Goal: Book appointment/travel/reservation

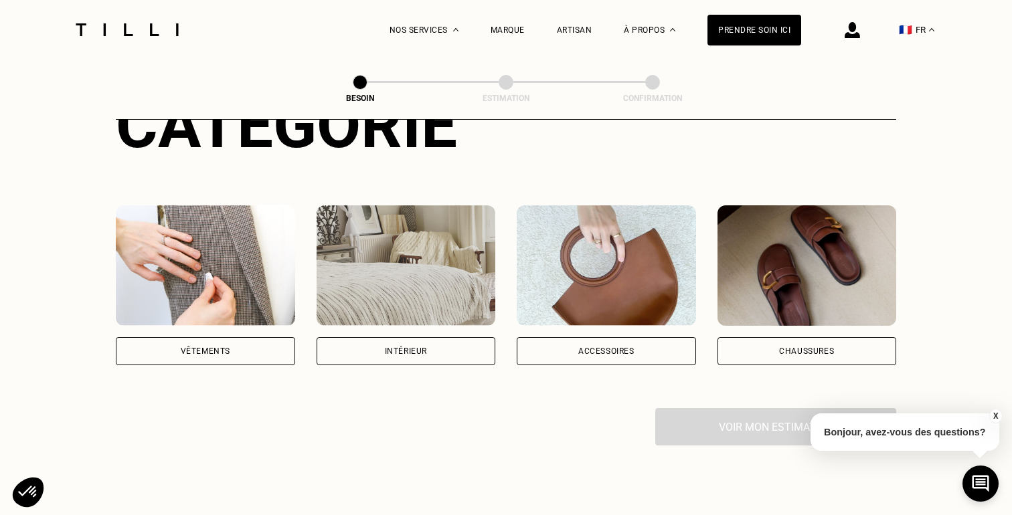
scroll to position [193, 0]
click at [230, 342] on div "Vêtements" at bounding box center [205, 351] width 179 height 28
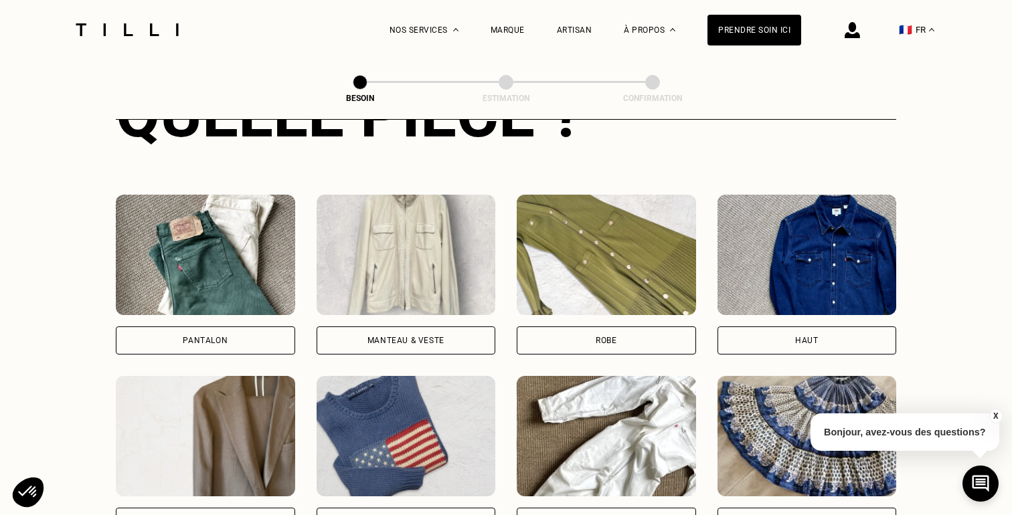
scroll to position [569, 0]
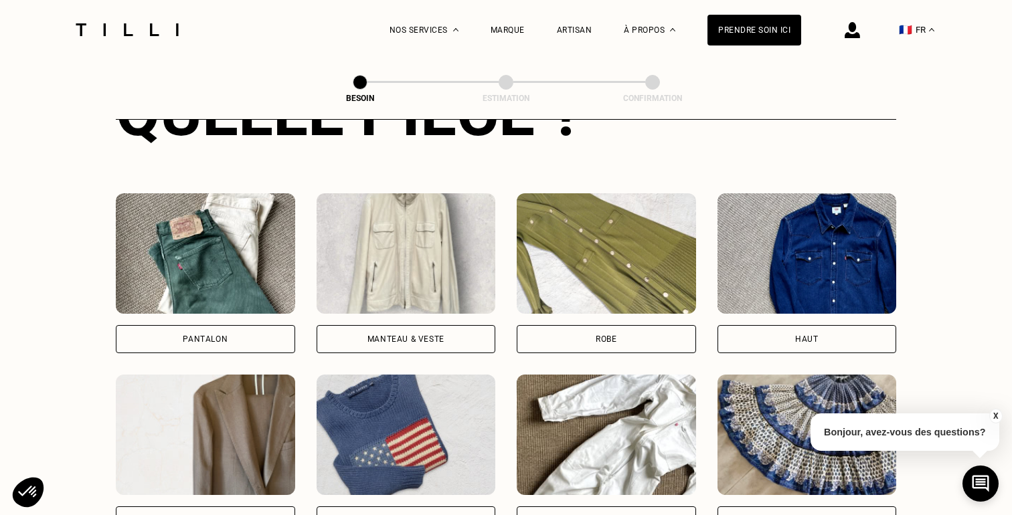
click at [823, 325] on div "Haut" at bounding box center [807, 339] width 179 height 28
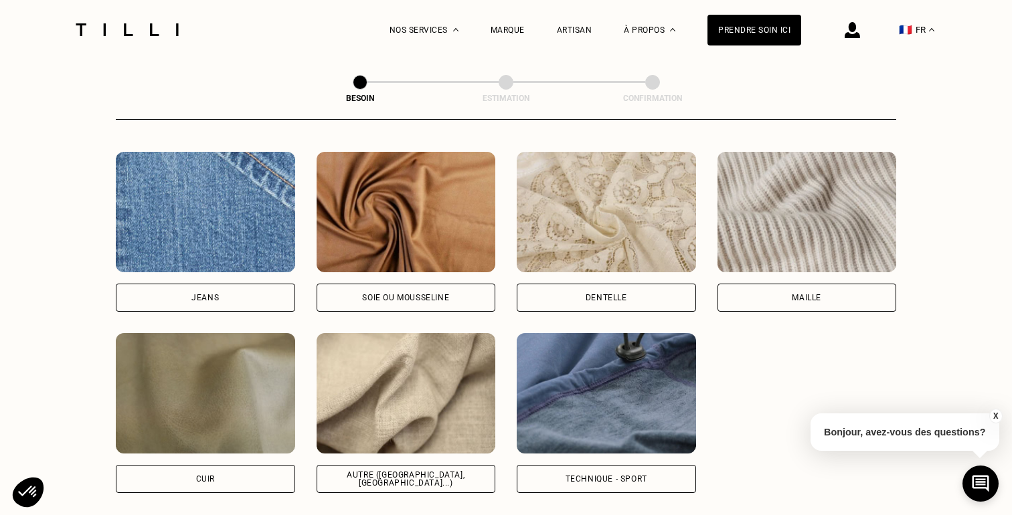
scroll to position [1439, 0]
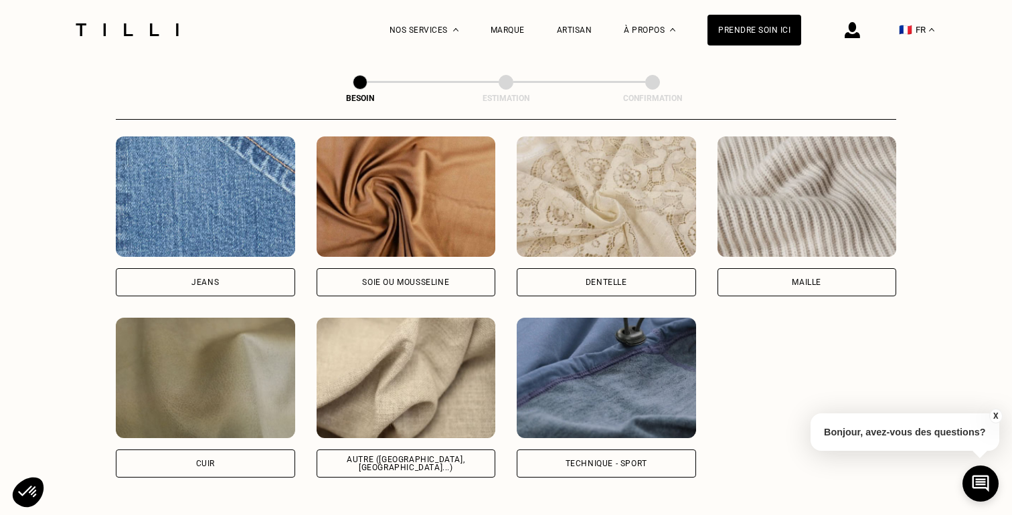
click at [437, 268] on div "Soie ou mousseline" at bounding box center [406, 282] width 179 height 28
select select "FR"
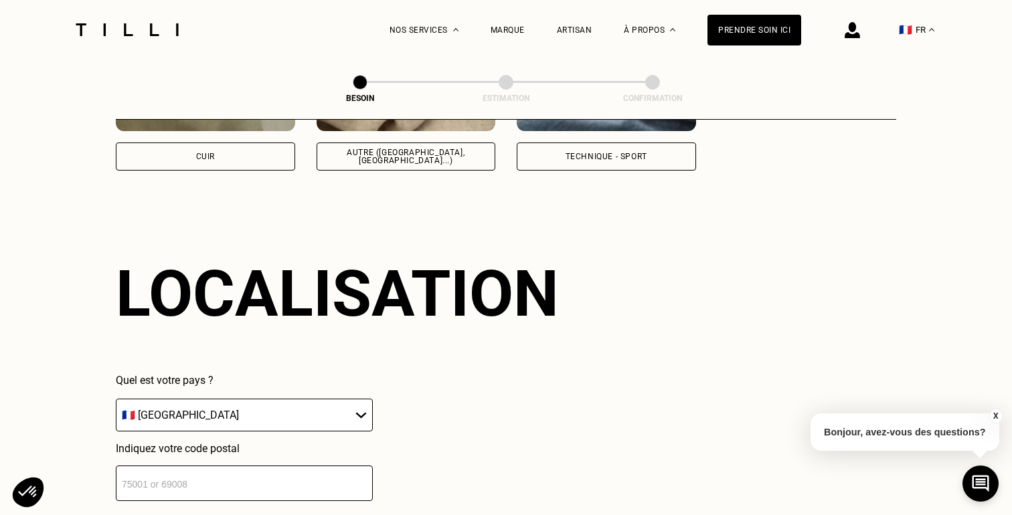
scroll to position [1794, 0]
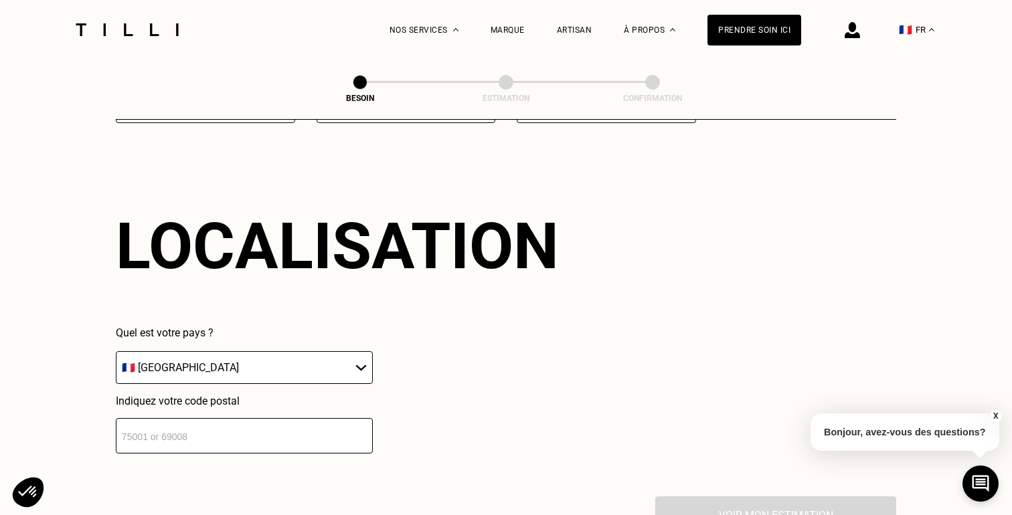
click at [276, 420] on input "number" at bounding box center [244, 435] width 257 height 35
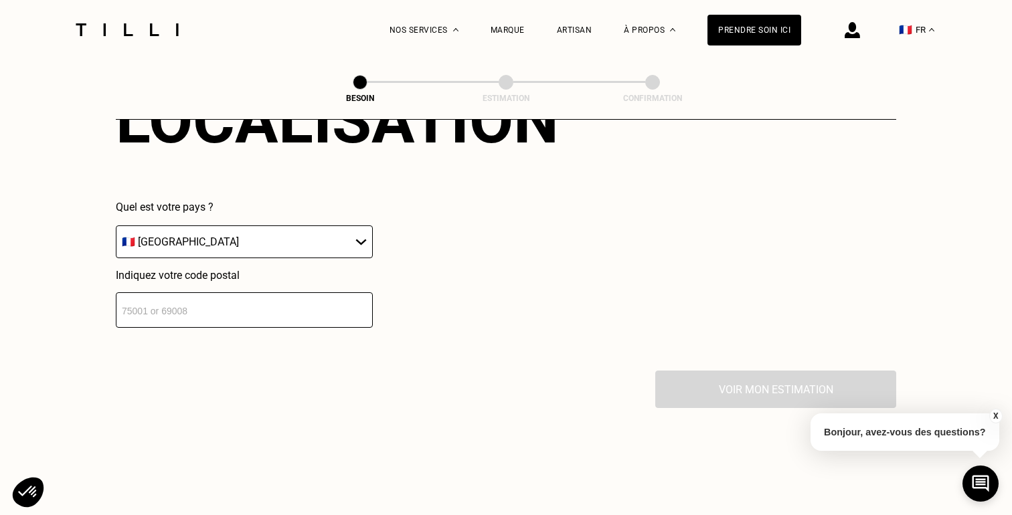
scroll to position [1952, 0]
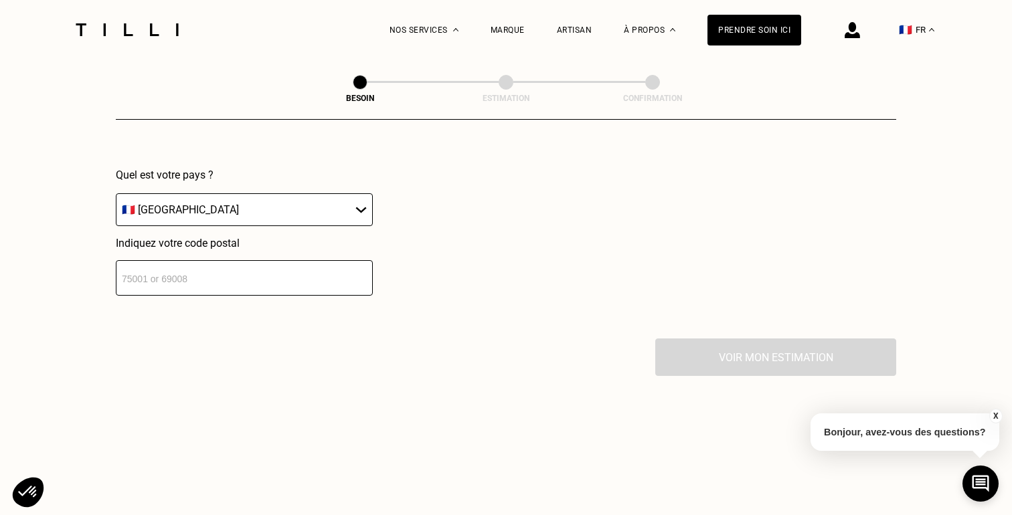
click at [994, 416] on button "X" at bounding box center [995, 416] width 13 height 15
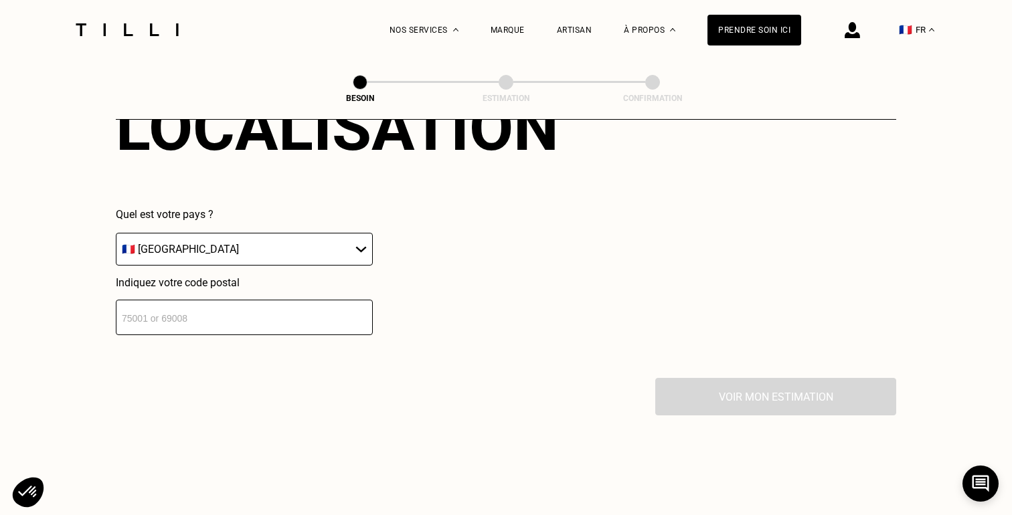
scroll to position [1865, 0]
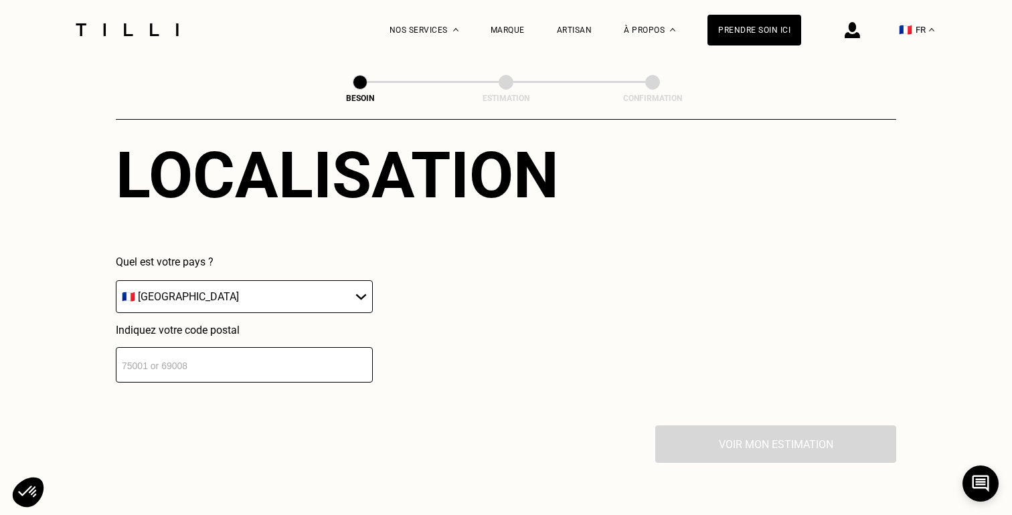
click at [273, 347] on input "number" at bounding box center [244, 364] width 257 height 35
drag, startPoint x: 273, startPoint y: 345, endPoint x: 93, endPoint y: 347, distance: 180.1
drag, startPoint x: 194, startPoint y: 355, endPoint x: 23, endPoint y: 349, distance: 170.8
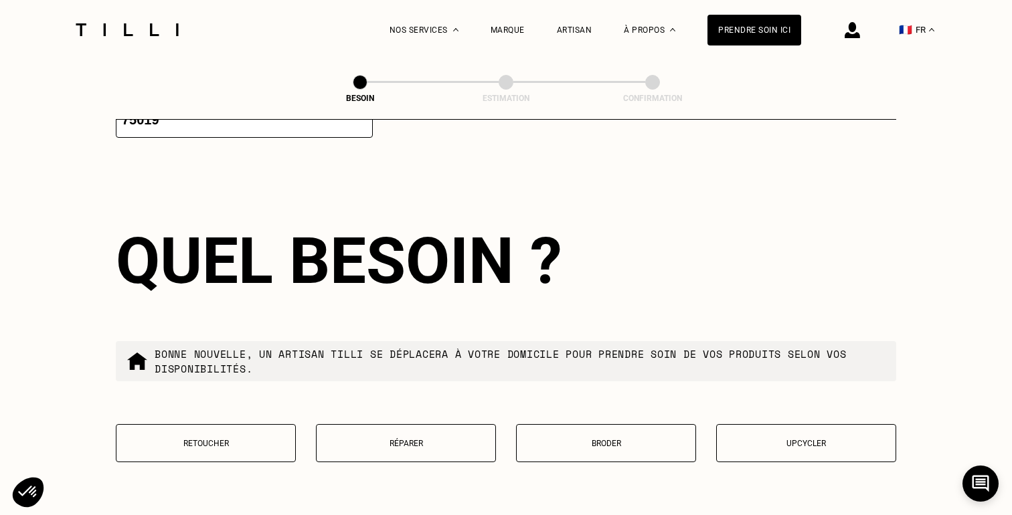
scroll to position [2110, 0]
type input "75019"
click at [372, 426] on button "Réparer" at bounding box center [406, 443] width 180 height 38
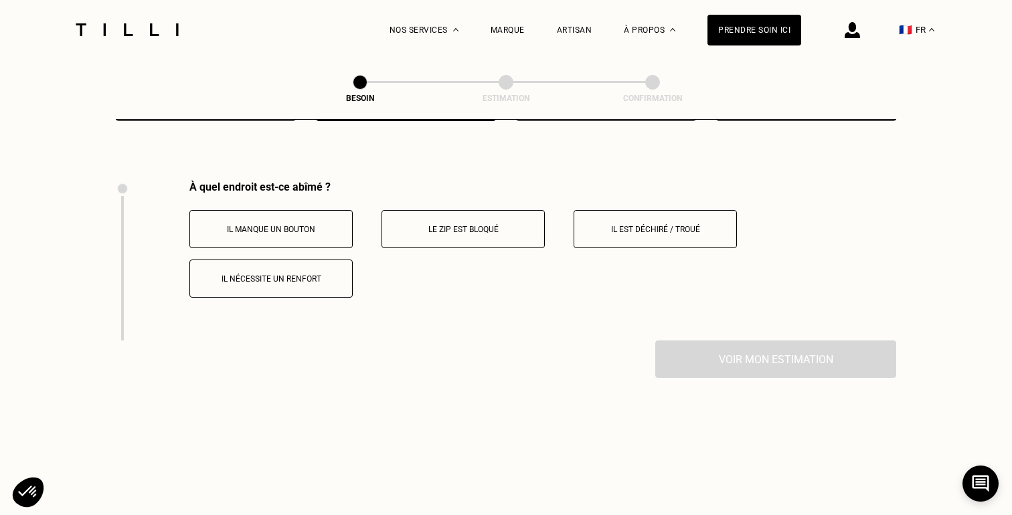
scroll to position [2452, 0]
click at [676, 225] on p "Il est déchiré / troué" at bounding box center [655, 229] width 149 height 9
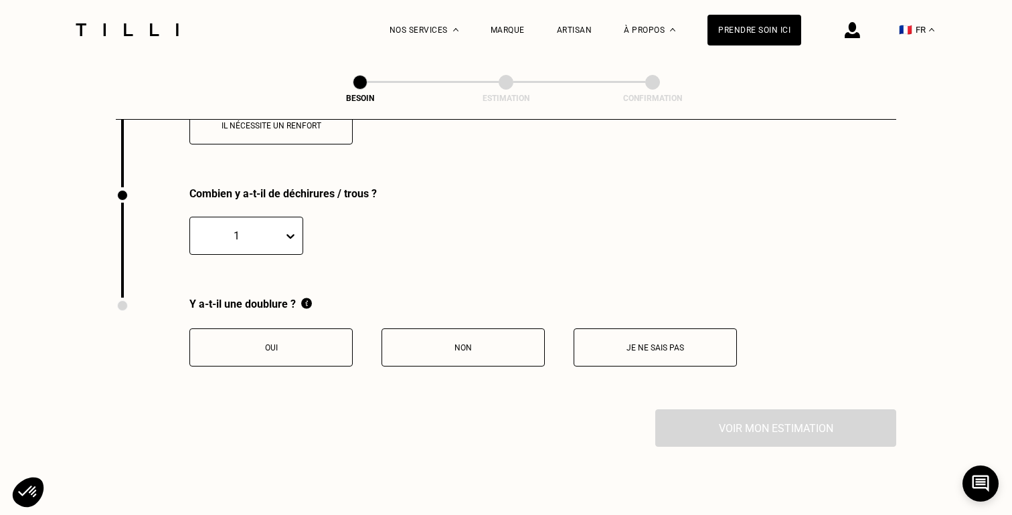
scroll to position [2631, 0]
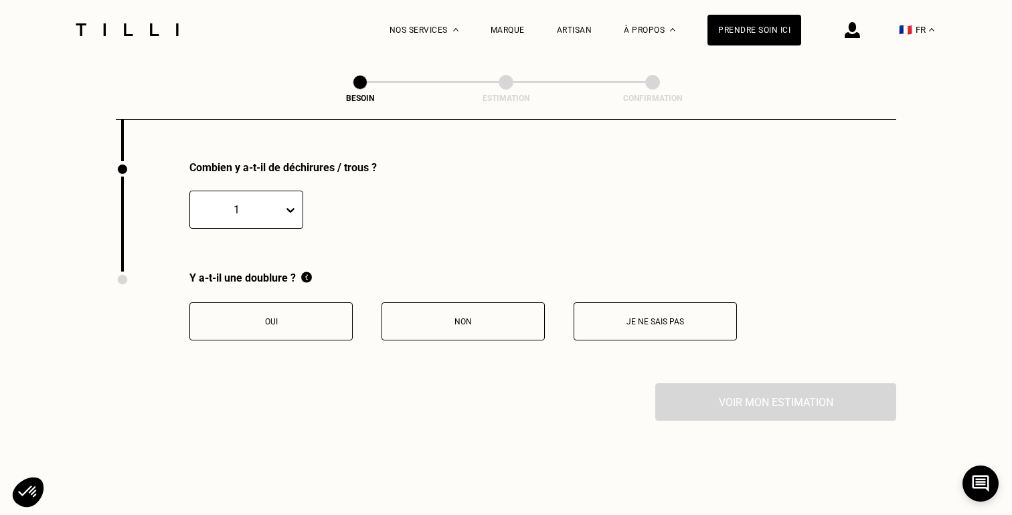
click at [482, 315] on button "Non" at bounding box center [463, 322] width 163 height 38
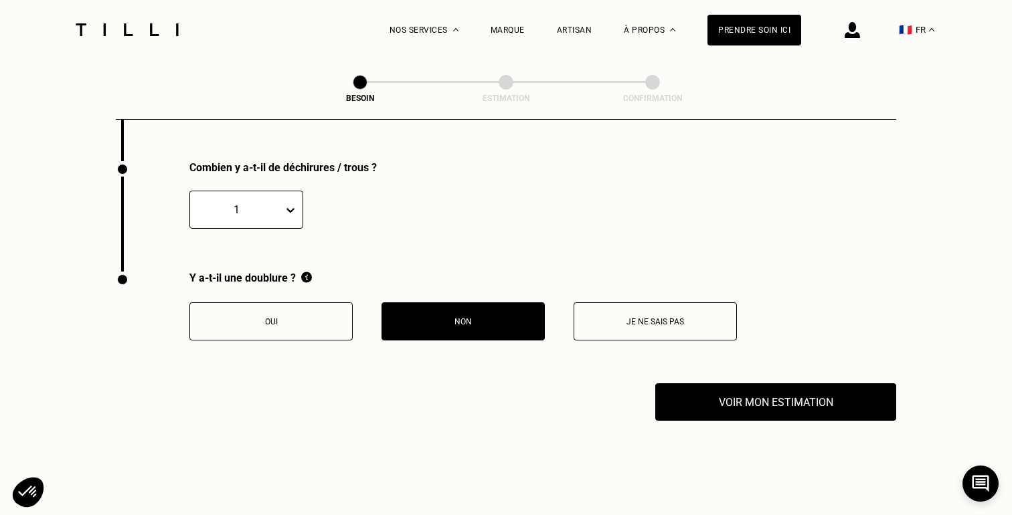
click at [293, 208] on icon at bounding box center [291, 210] width 8 height 5
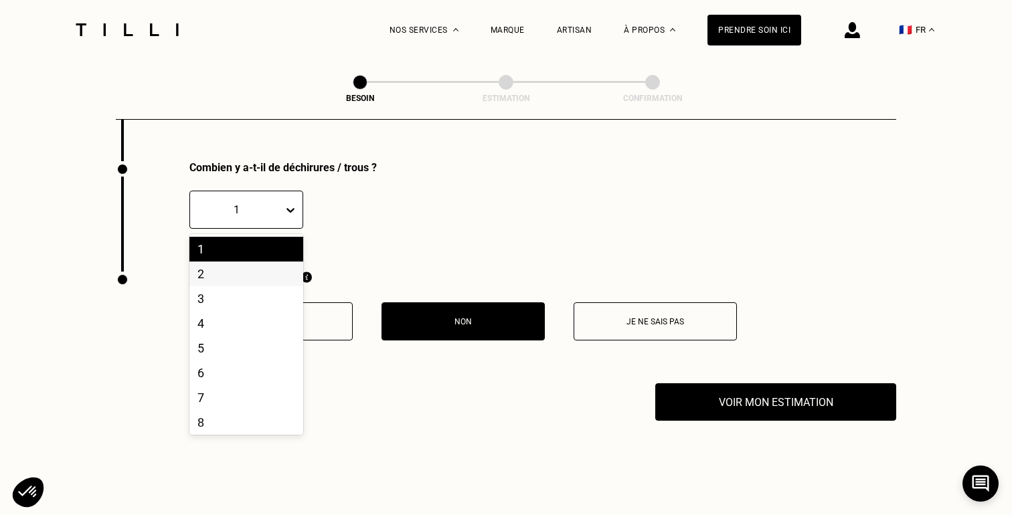
click at [262, 262] on div "2" at bounding box center [246, 274] width 114 height 25
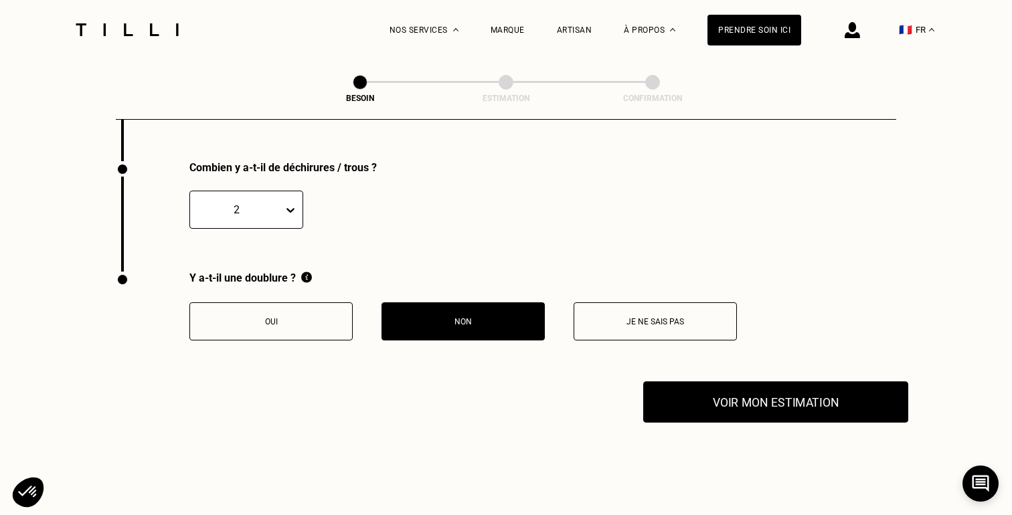
click at [765, 394] on button "Voir mon estimation" at bounding box center [775, 403] width 265 height 42
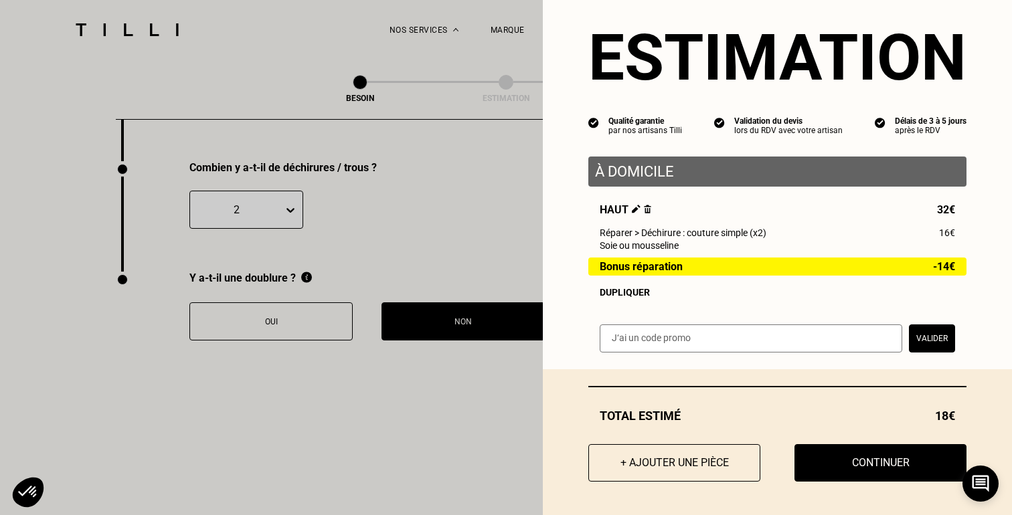
scroll to position [22, 0]
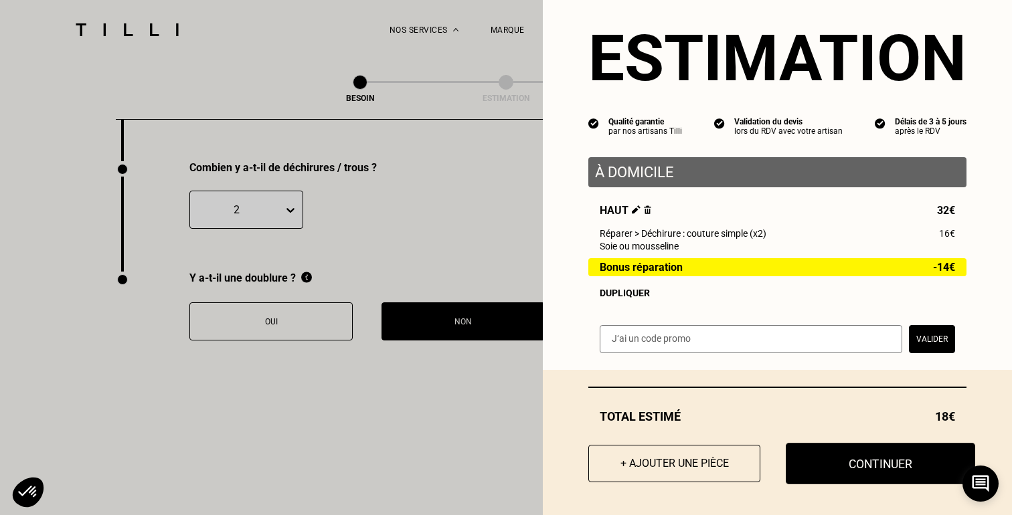
click at [904, 468] on button "Continuer" at bounding box center [880, 464] width 189 height 42
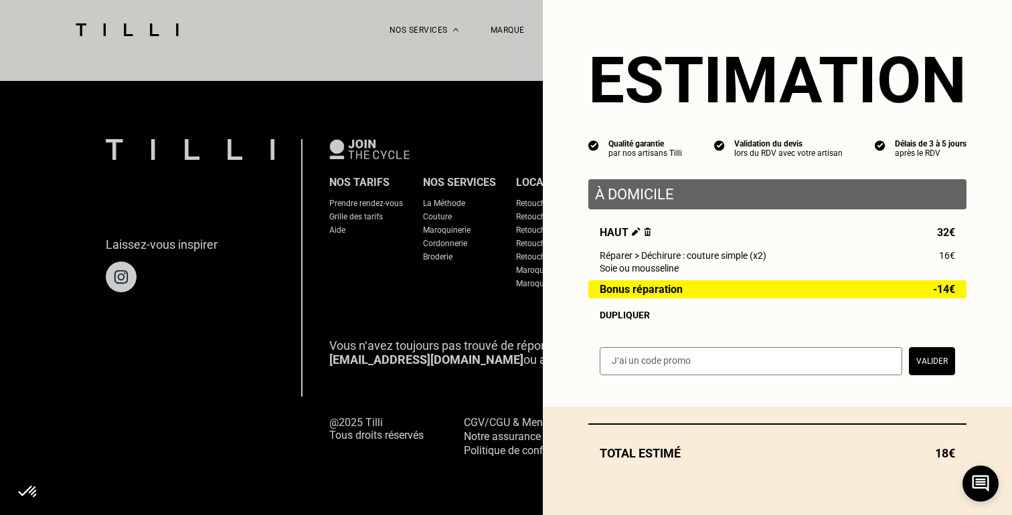
scroll to position [838, 0]
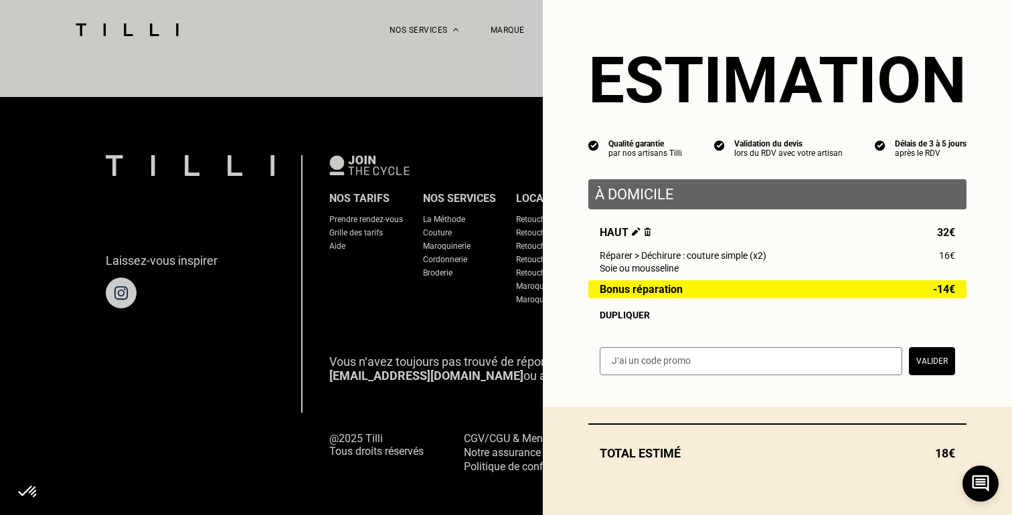
select select "FR"
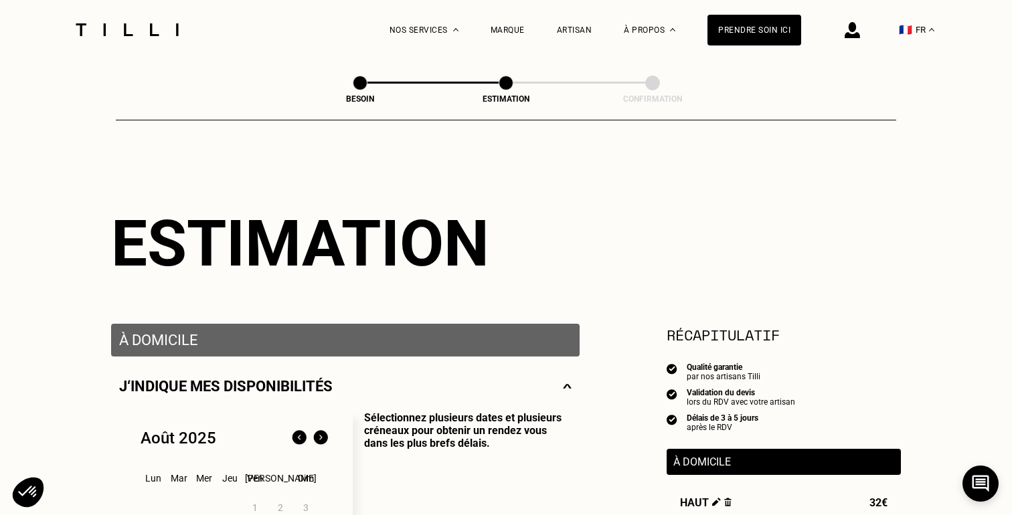
scroll to position [313, 0]
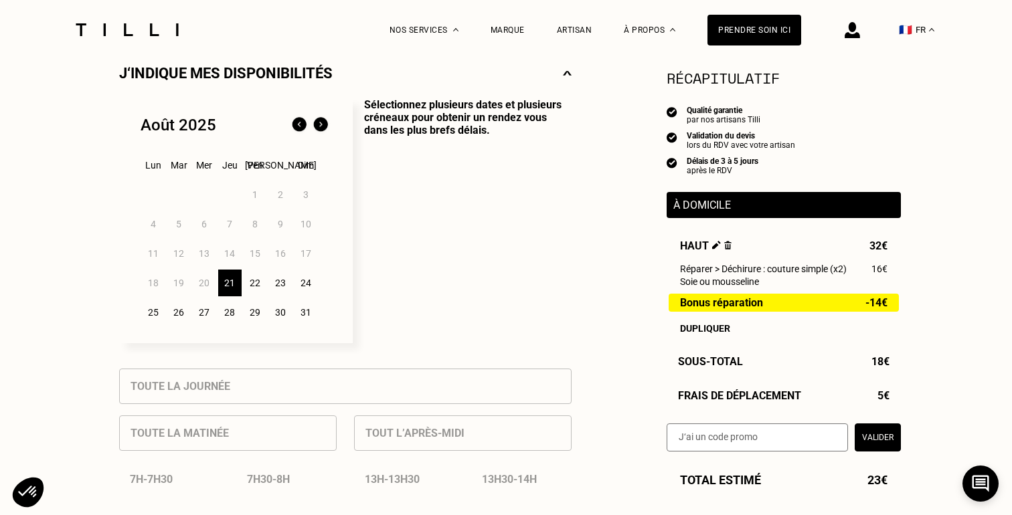
click at [226, 282] on div "21" at bounding box center [229, 283] width 23 height 27
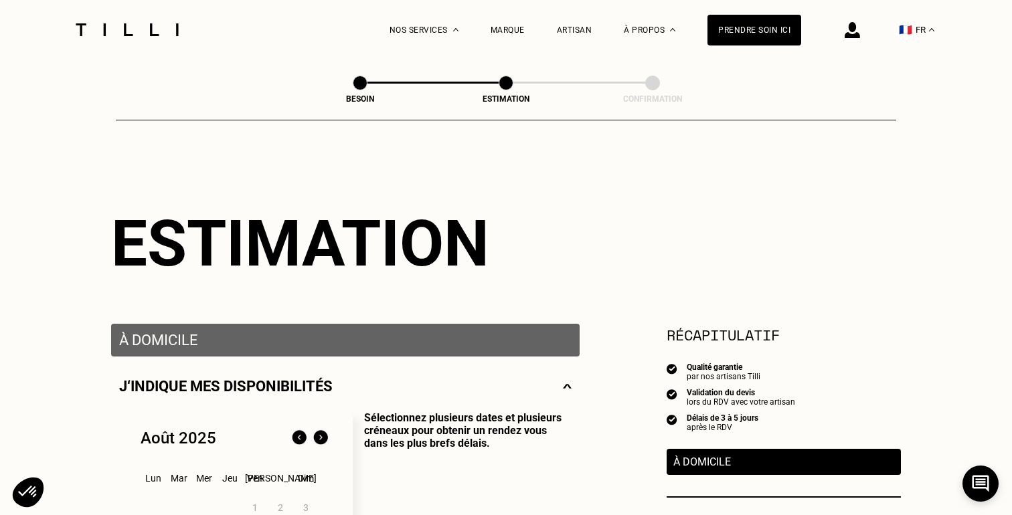
scroll to position [0, 0]
